Goal: Task Accomplishment & Management: Use online tool/utility

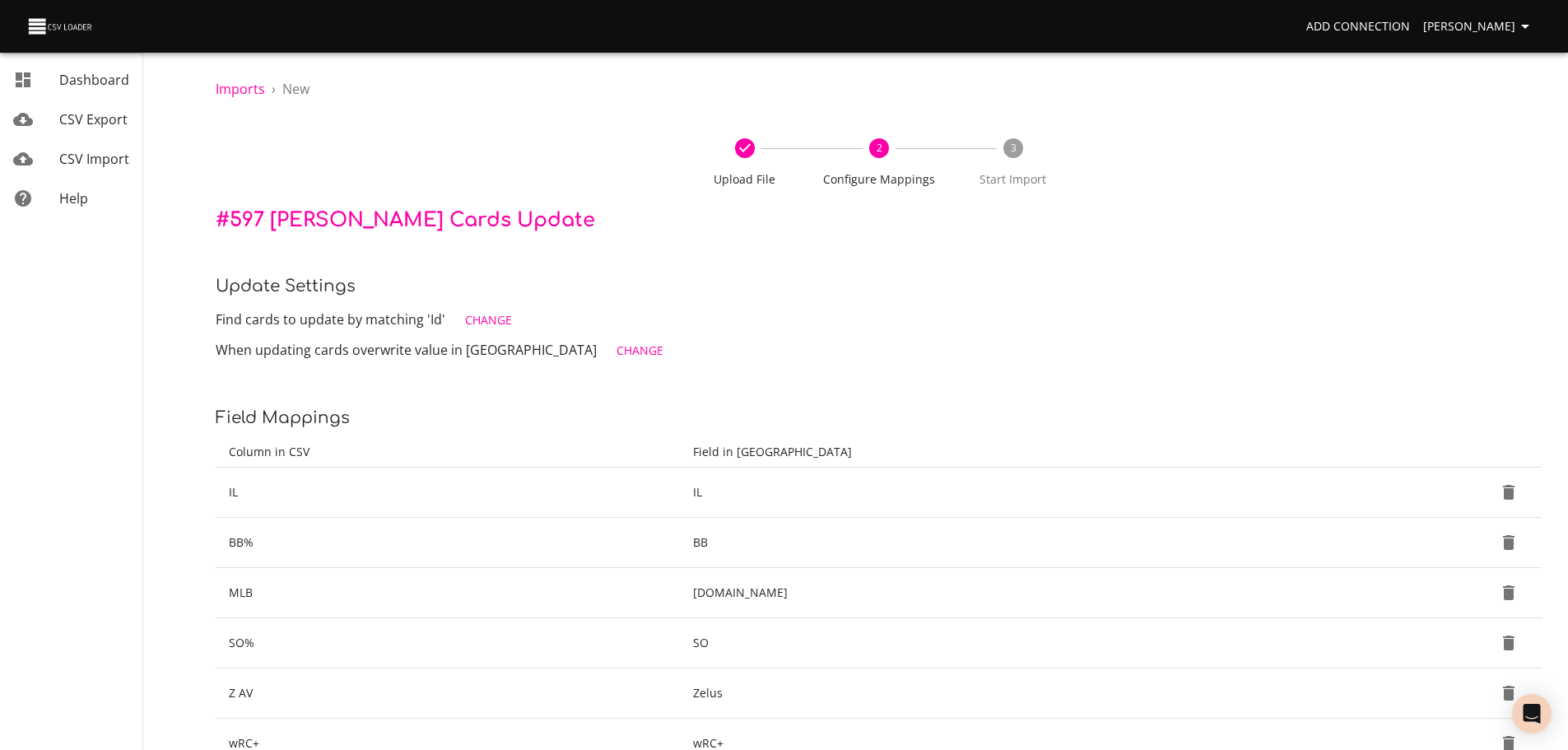
scroll to position [23, 0]
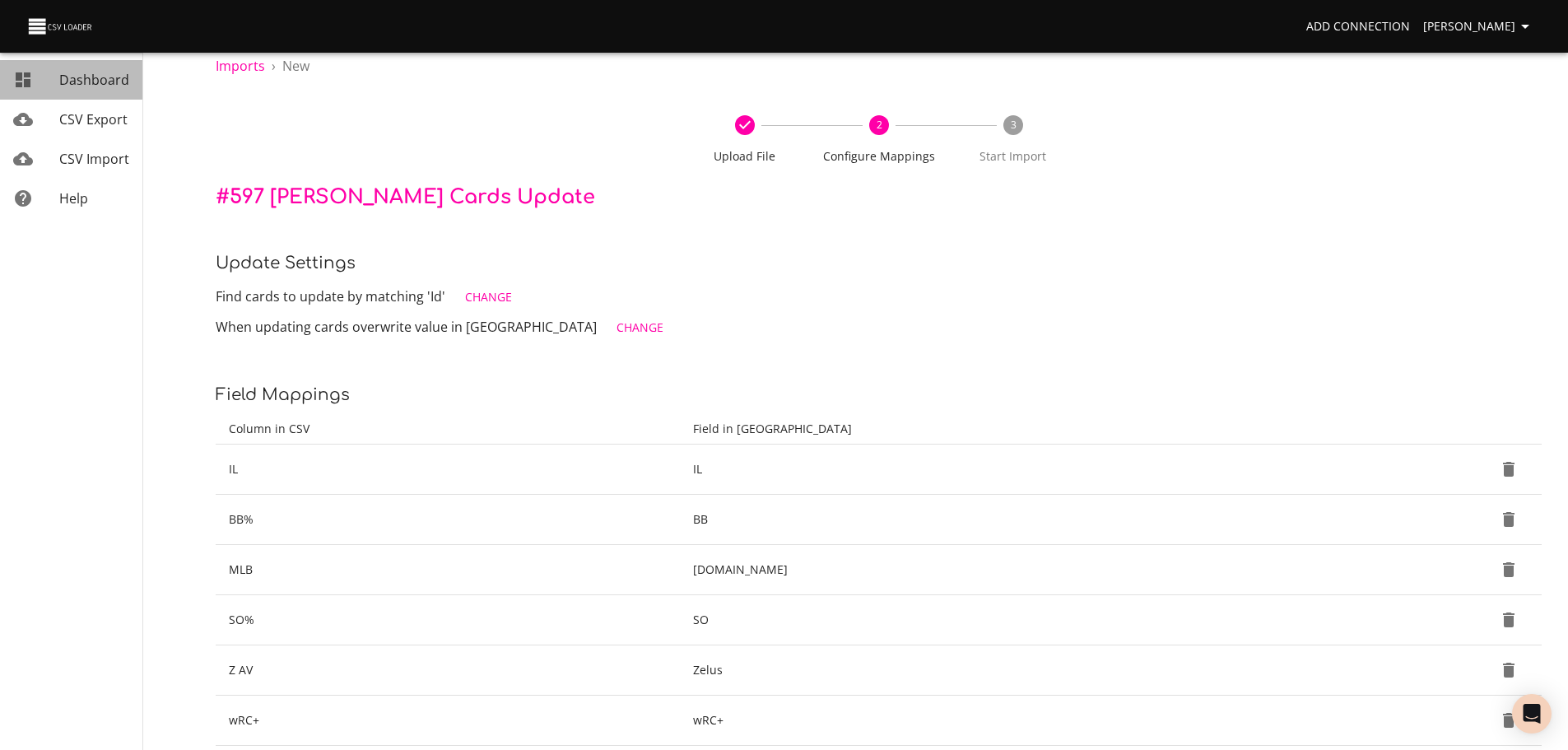
click at [104, 74] on span "Dashboard" at bounding box center [94, 79] width 70 height 18
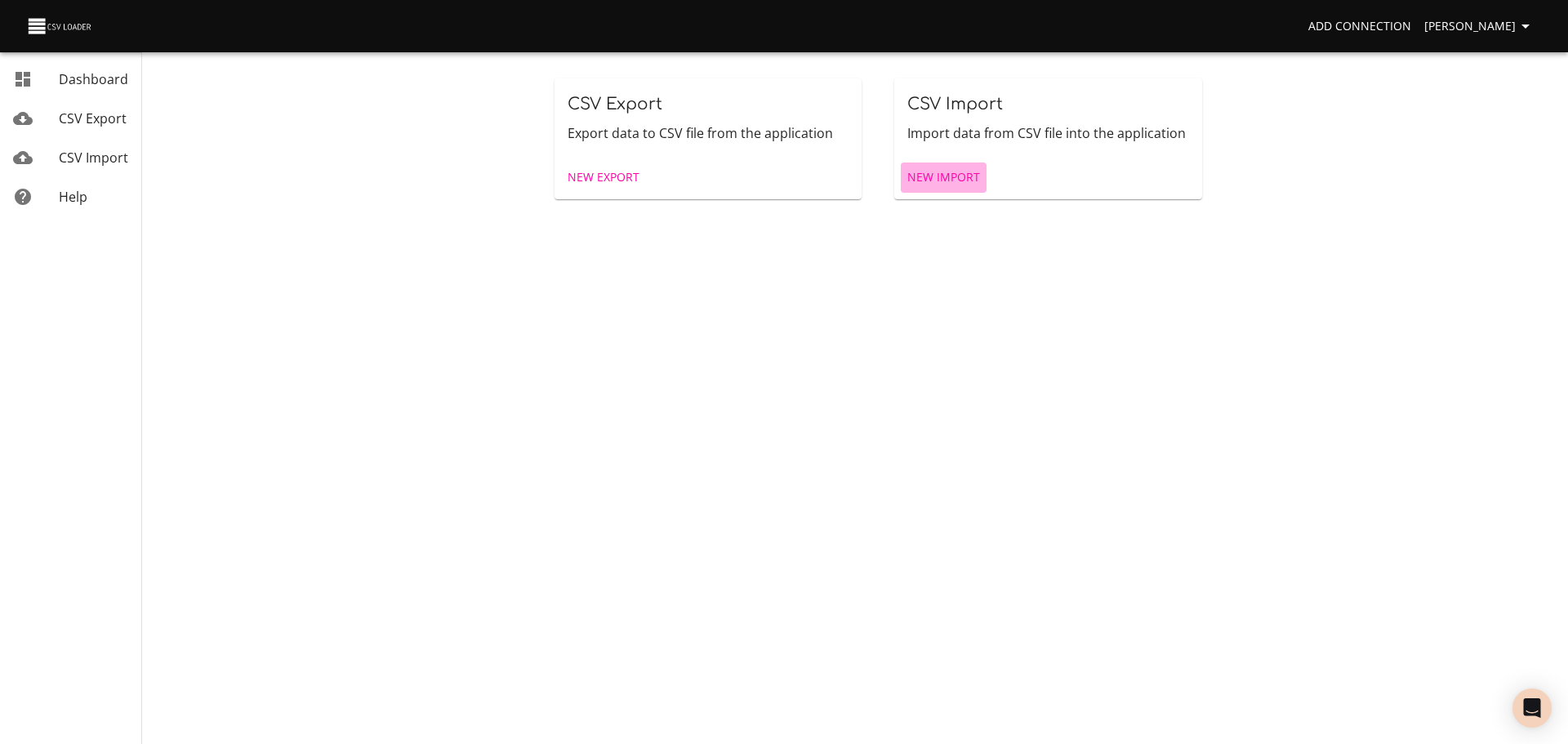
click at [956, 174] on span "New Import" at bounding box center [943, 177] width 73 height 20
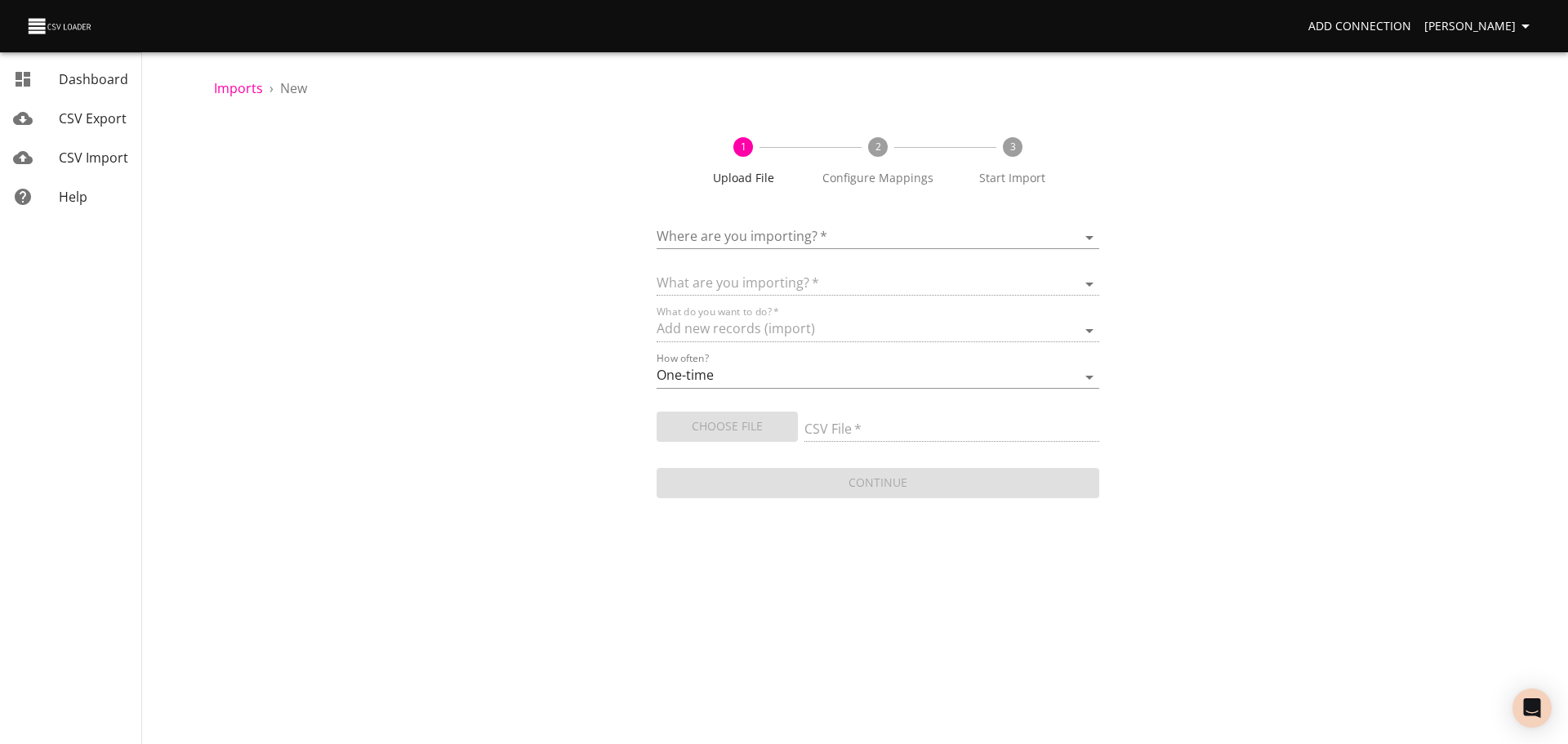
click at [776, 234] on body "Add Connection [PERSON_NAME] Dashboard CSV Export CSV Import Help Imports › New…" at bounding box center [784, 372] width 1568 height 744
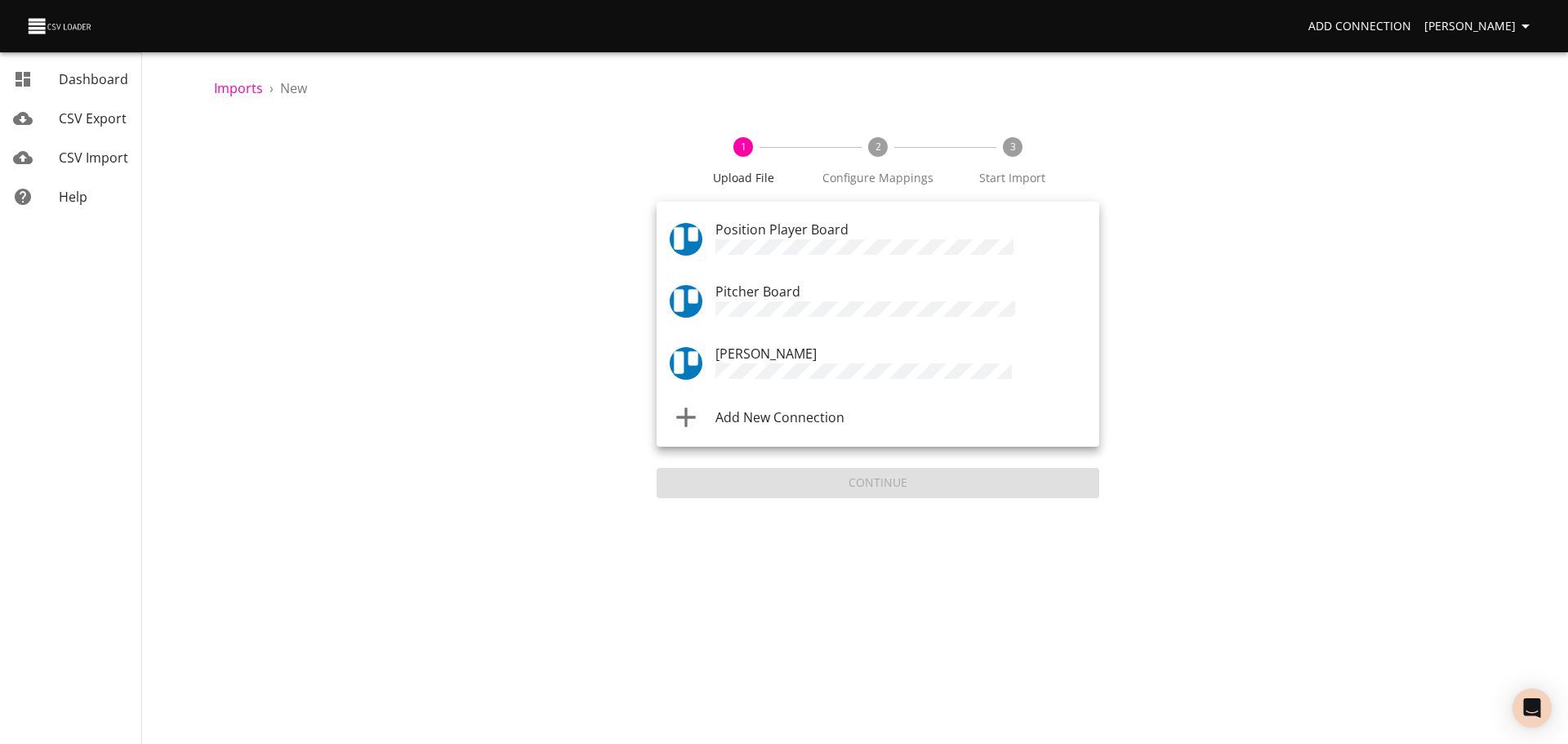
click at [783, 295] on span "Pitcher Board" at bounding box center [758, 291] width 85 height 18
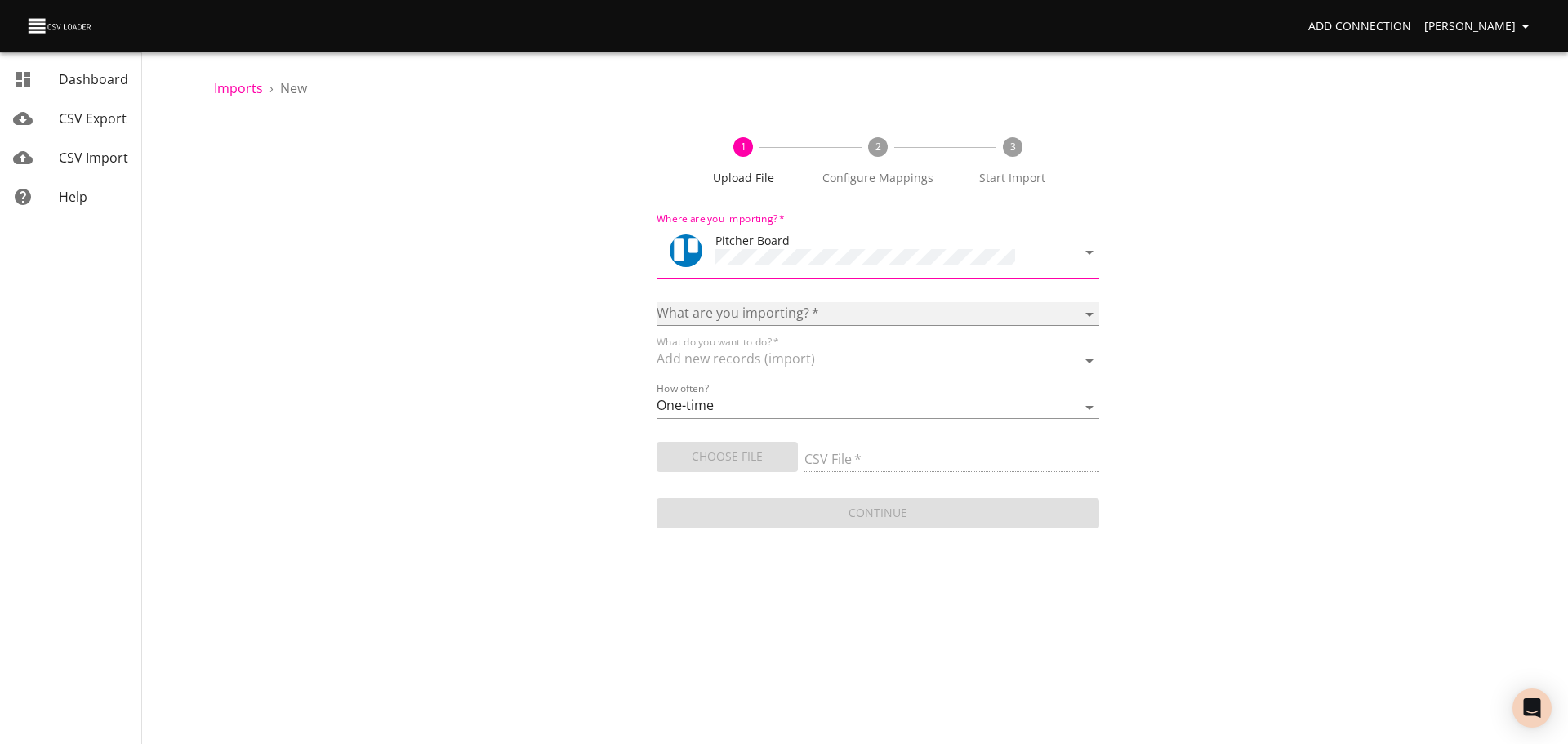
click at [752, 318] on select "Boards Cards Checkitems Checklists" at bounding box center [879, 314] width 443 height 24
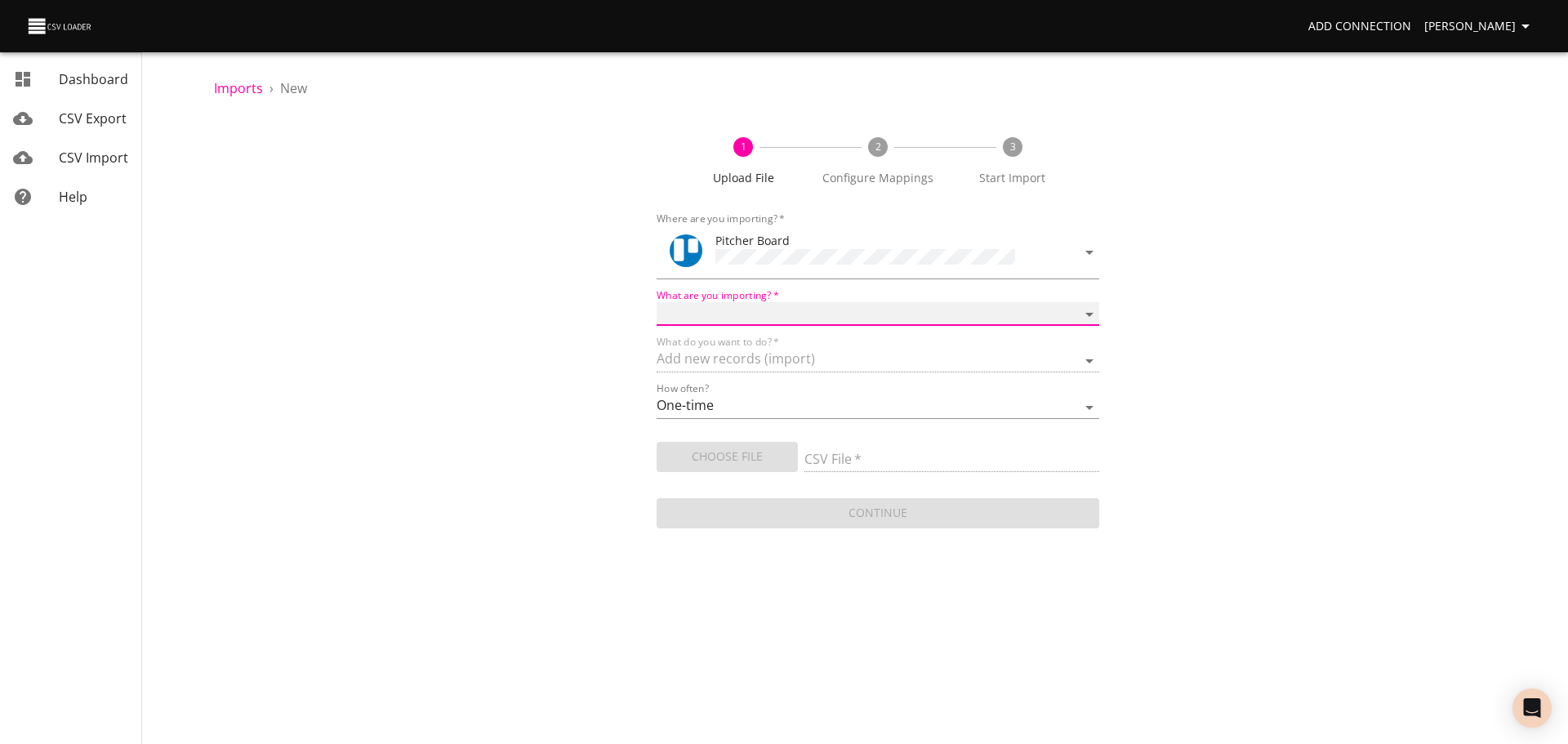
select select "cards"
click at [657, 302] on select "Boards Cards Checkitems Checklists" at bounding box center [879, 314] width 443 height 24
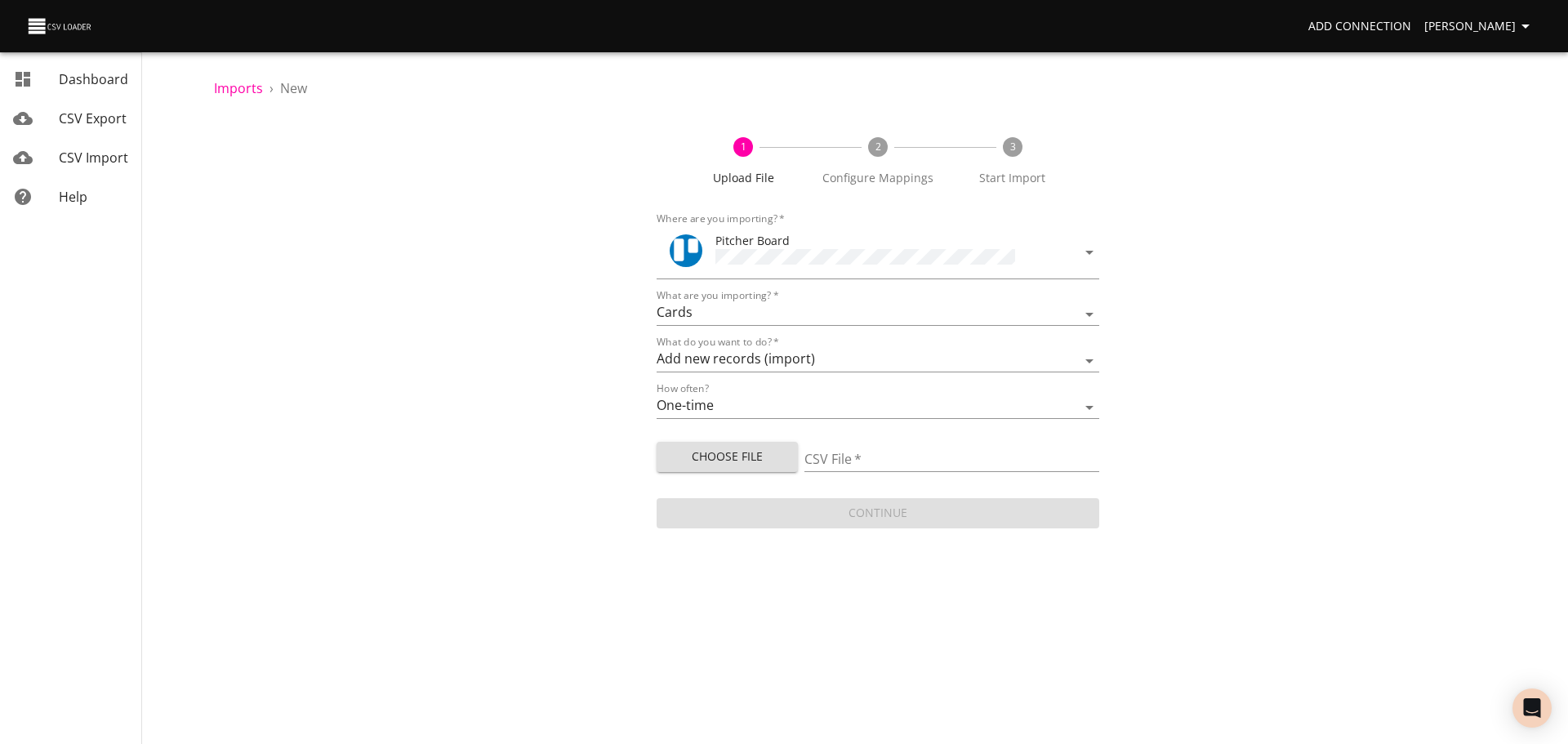
click at [735, 370] on form "Where are you importing?   * Pitcher Board What are you importing?   * Boards C…" at bounding box center [879, 368] width 443 height 326
click at [735, 359] on select "Add new records (import) Update existing records (update) Add new and update ex…" at bounding box center [879, 361] width 443 height 24
select select "update"
click at [657, 349] on select "Add new records (import) Update existing records (update) Add new and update ex…" at bounding box center [879, 361] width 443 height 24
click at [737, 442] on button "Choose File" at bounding box center [727, 457] width 141 height 30
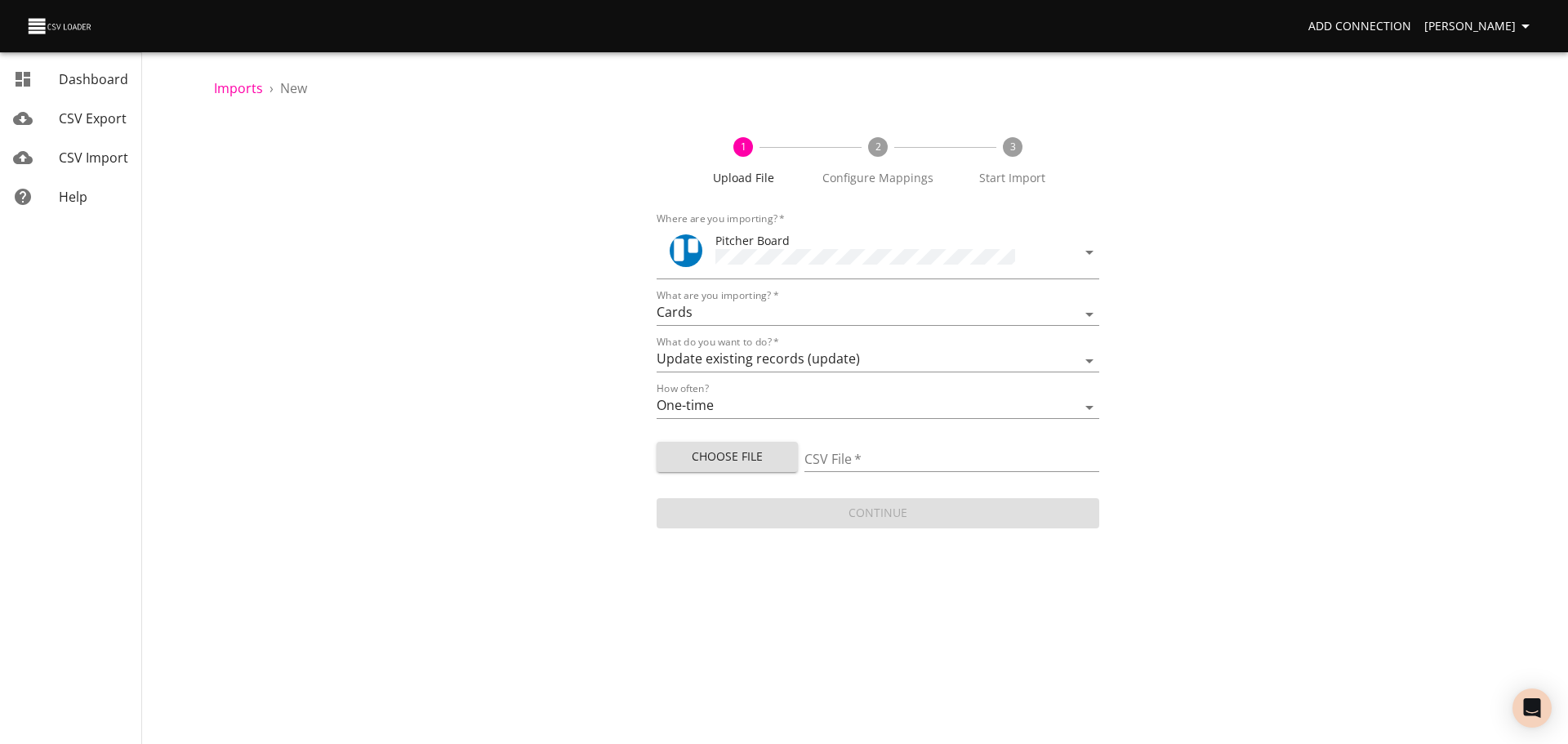
type input "Prospect Board Data - Pit Export (23).csv"
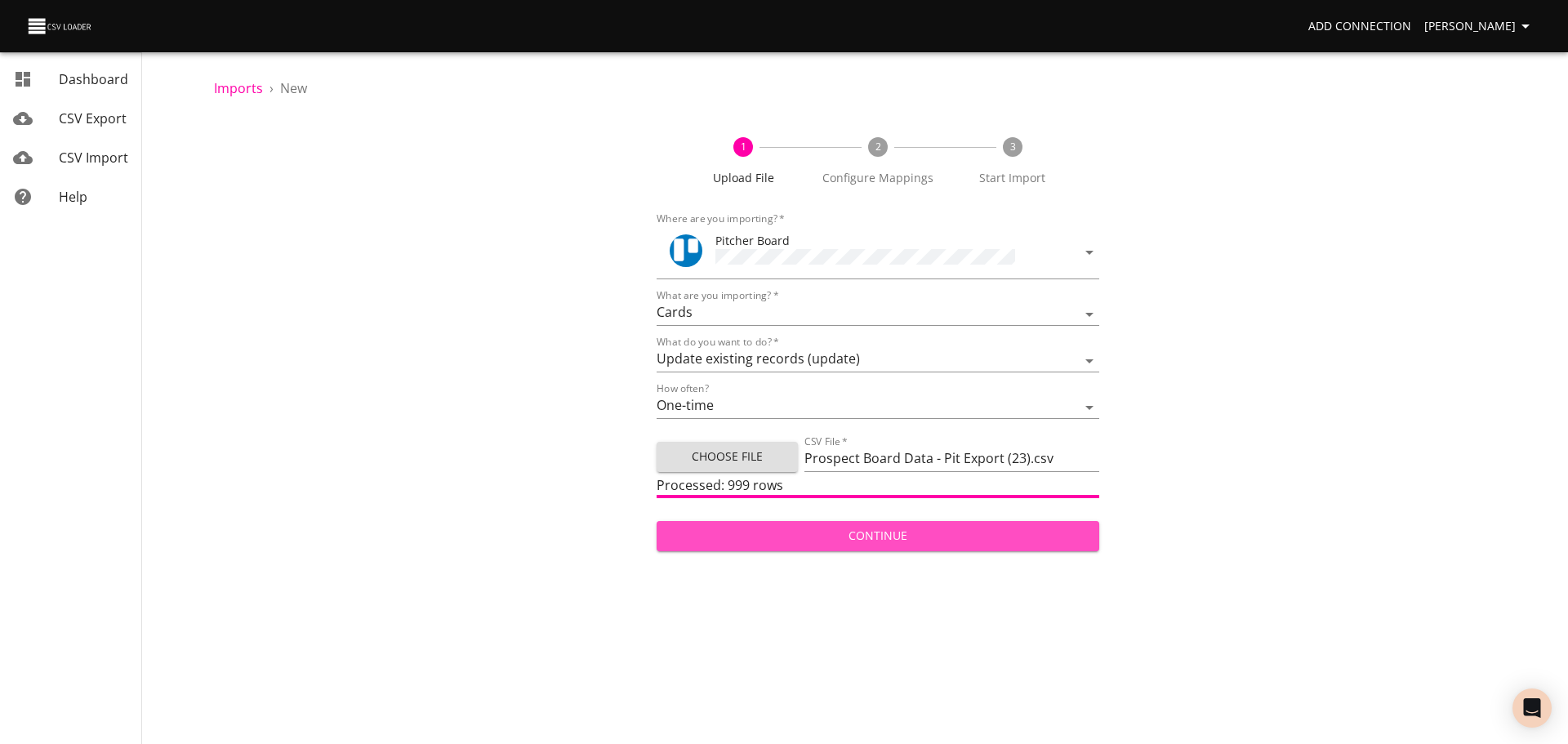
click at [984, 530] on span "Continue" at bounding box center [878, 536] width 416 height 20
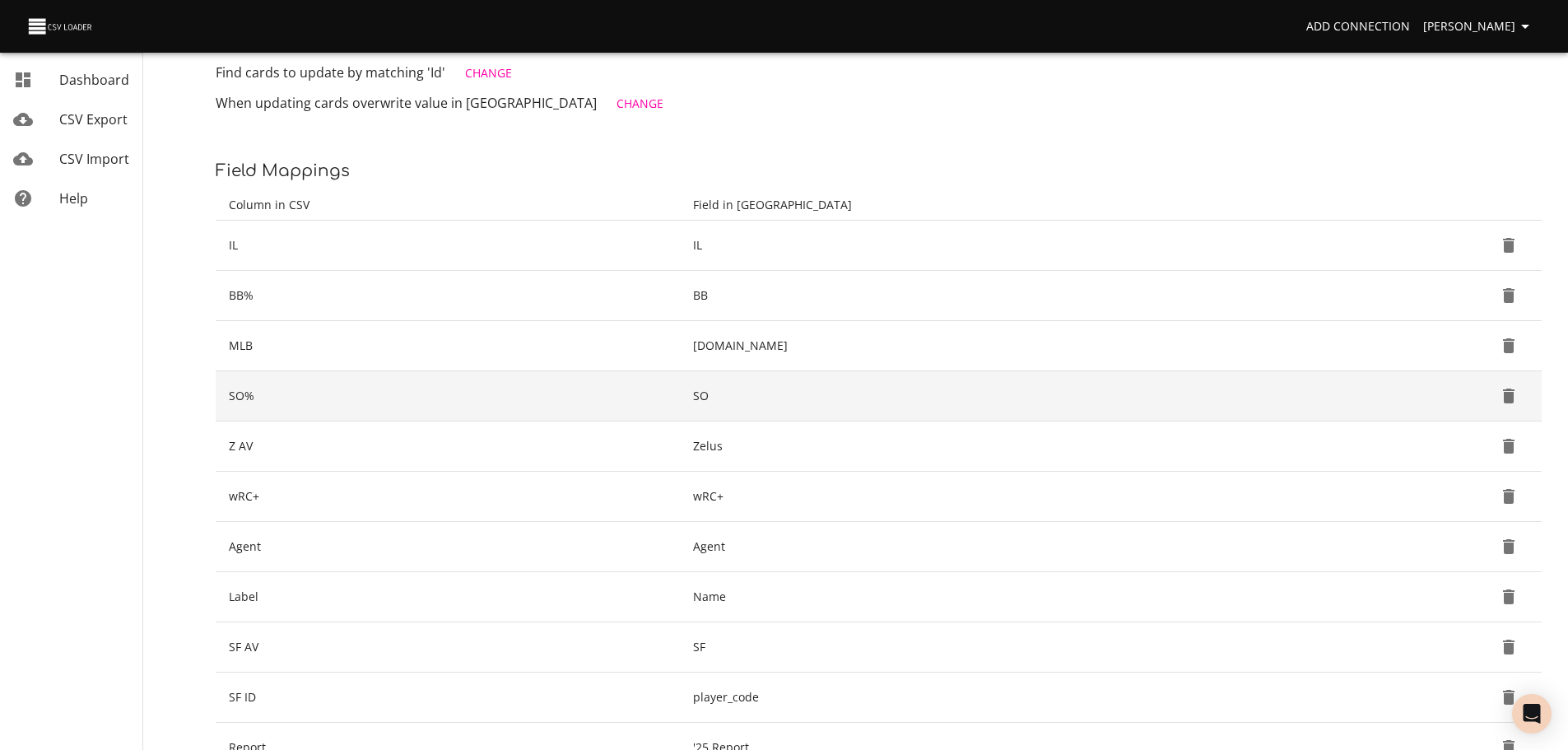
scroll to position [577, 0]
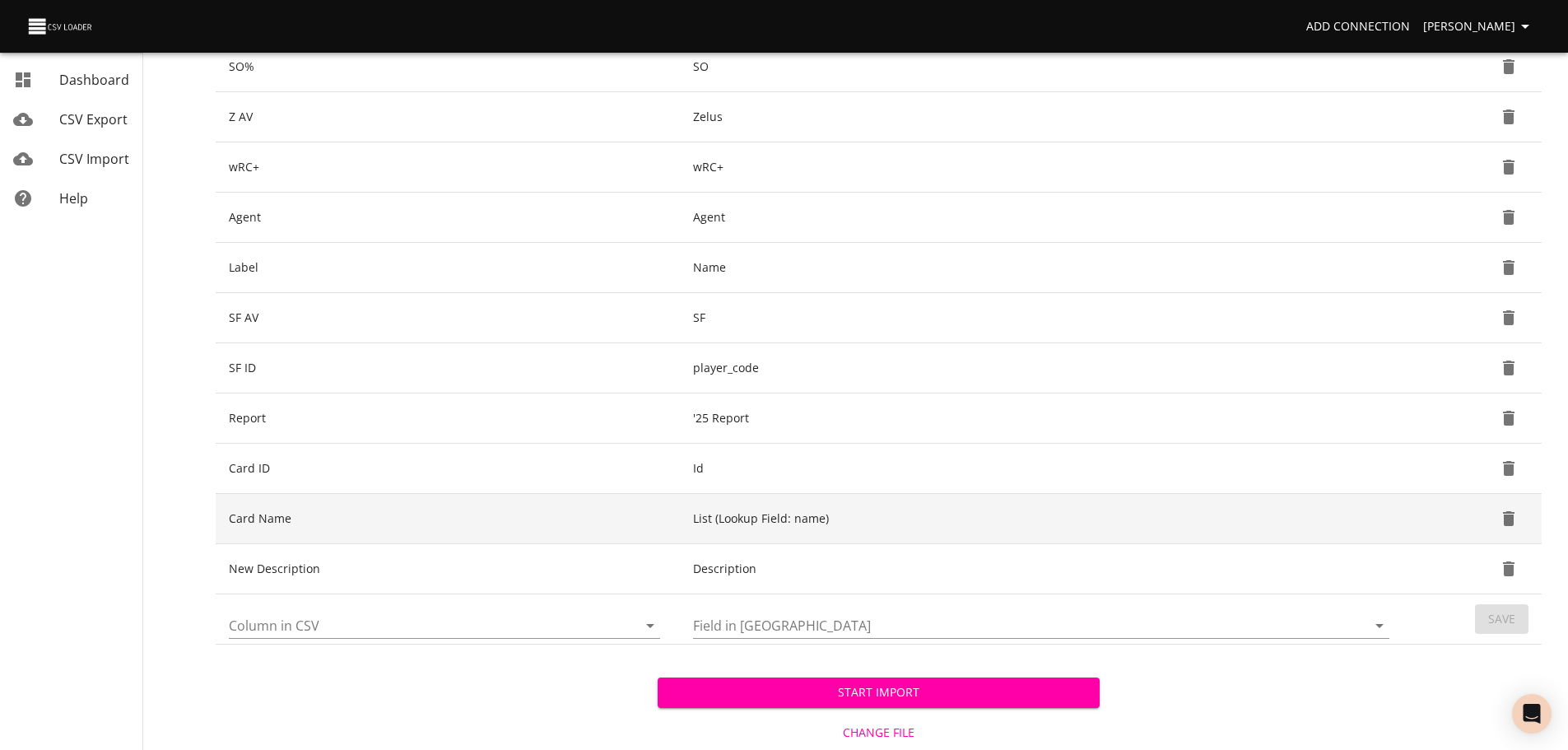
click at [1514, 519] on icon "Delete" at bounding box center [1508, 519] width 11 height 15
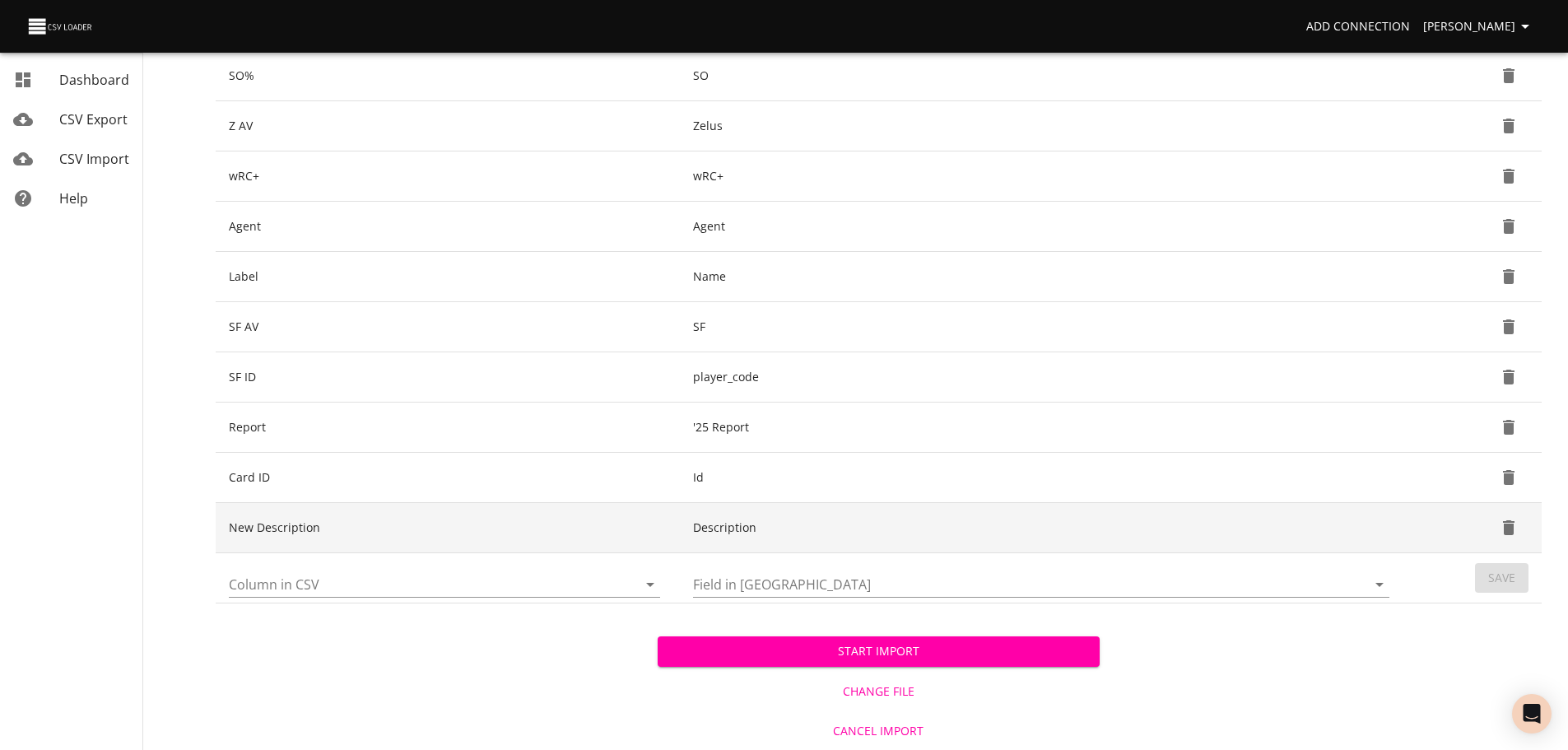
click at [1514, 521] on icon "Delete" at bounding box center [1508, 528] width 20 height 20
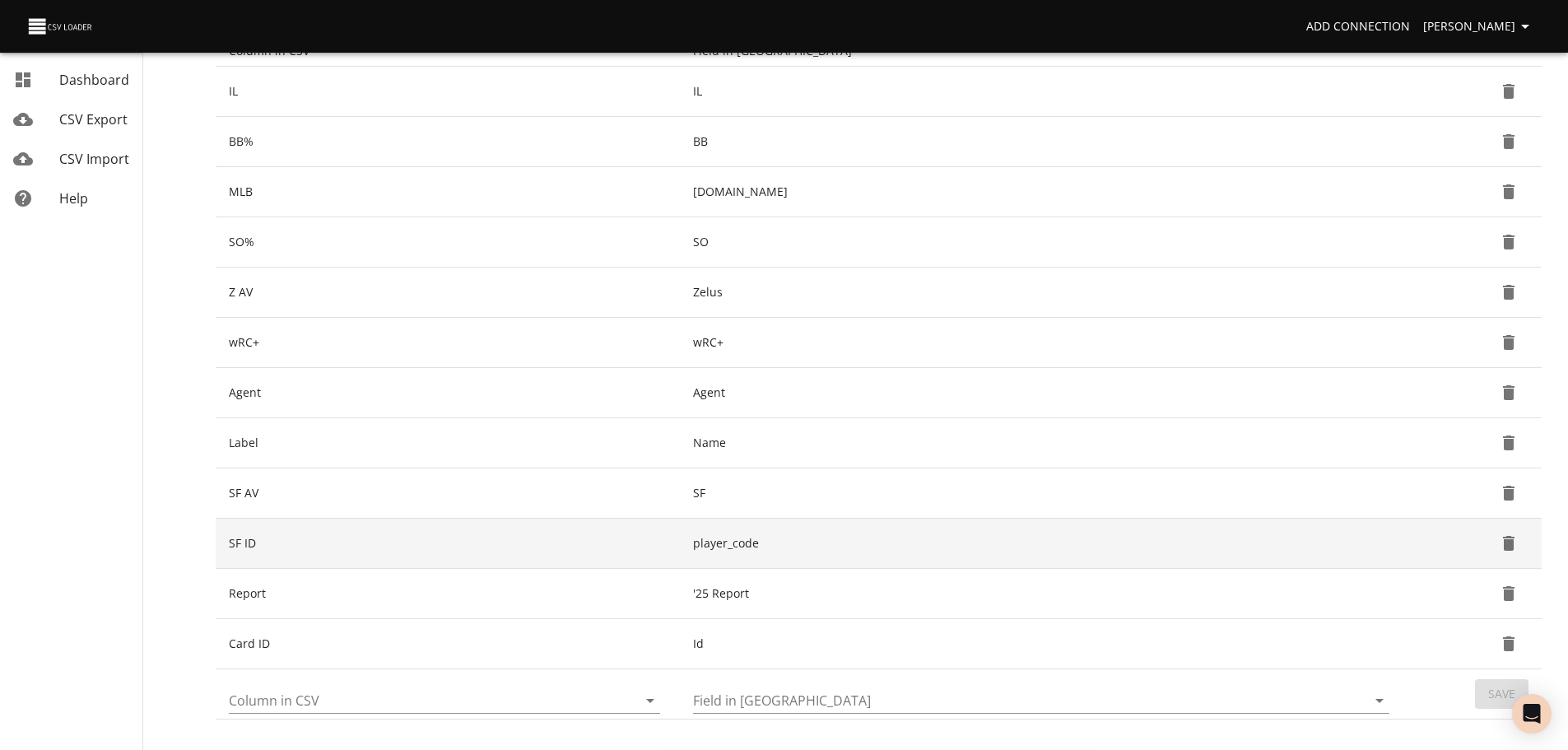
scroll to position [517, 0]
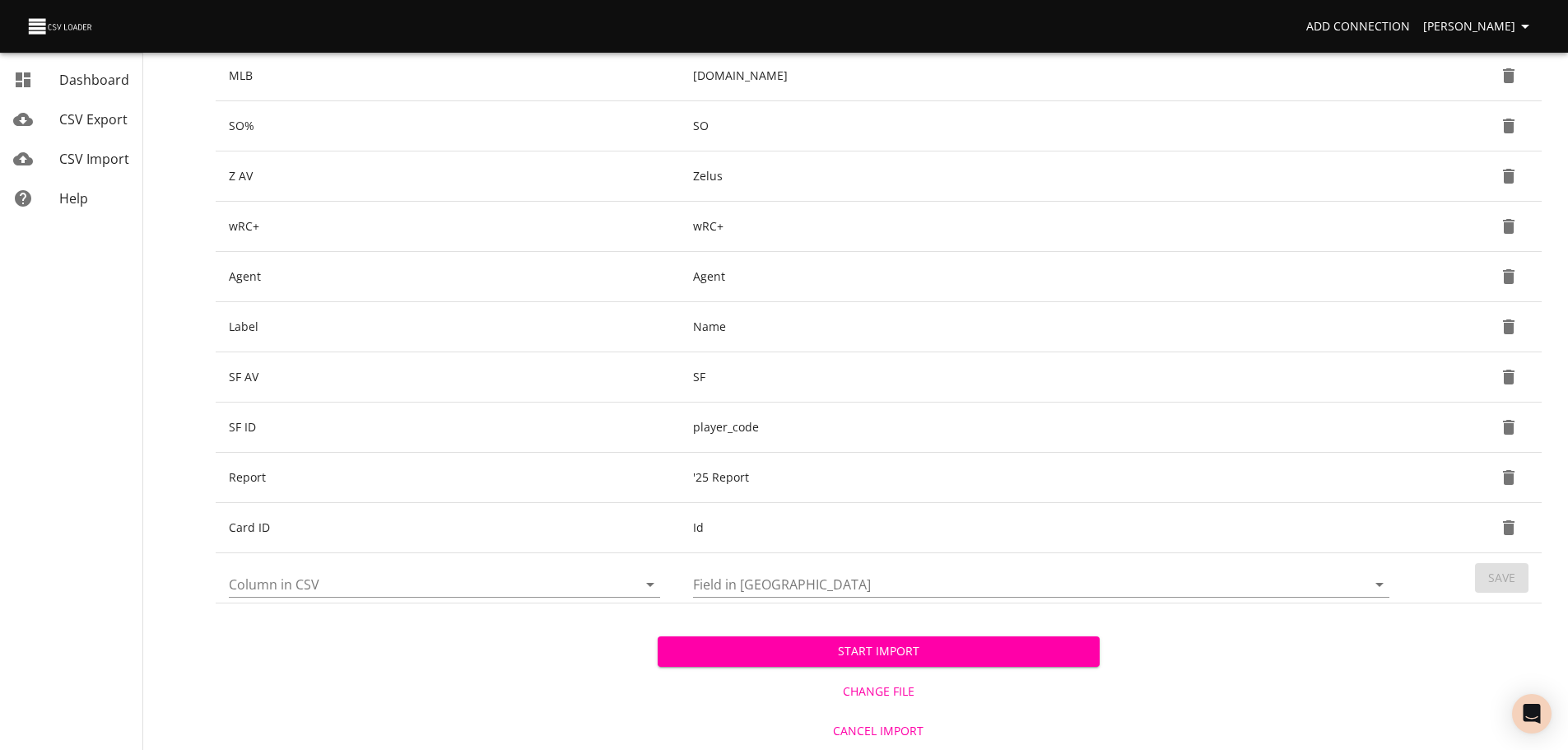
click at [835, 656] on span "Start Import" at bounding box center [878, 651] width 416 height 20
